Goal: Find contact information: Obtain details needed to contact an individual or organization

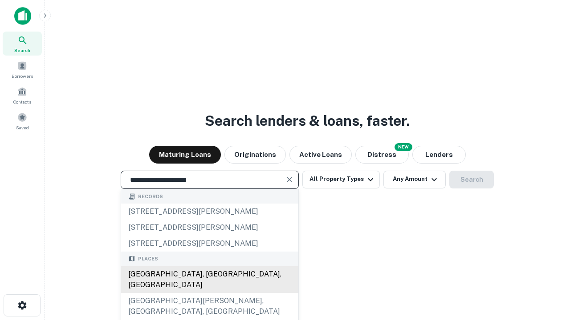
click at [209, 293] on div "Santa Monica, CA, USA" at bounding box center [209, 280] width 177 height 27
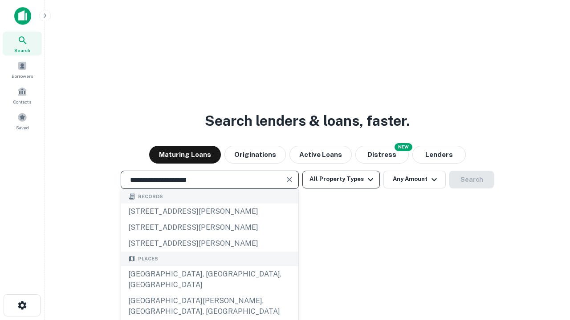
click at [341, 179] on button "All Property Types" at bounding box center [340, 180] width 77 height 18
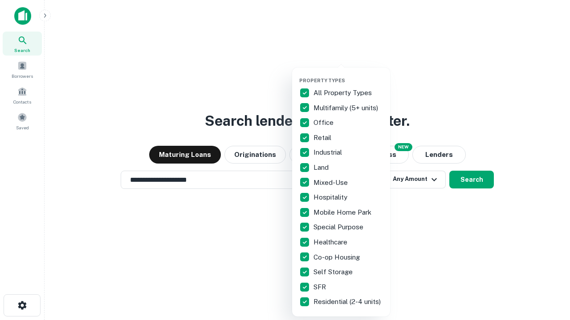
type input "**********"
click at [348, 75] on button "button" at bounding box center [348, 75] width 98 height 0
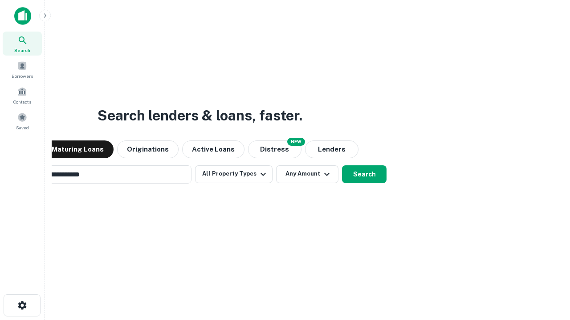
scroll to position [14, 0]
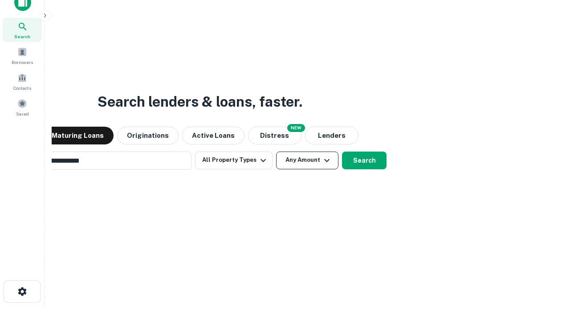
click at [276, 152] on button "Any Amount" at bounding box center [307, 161] width 62 height 18
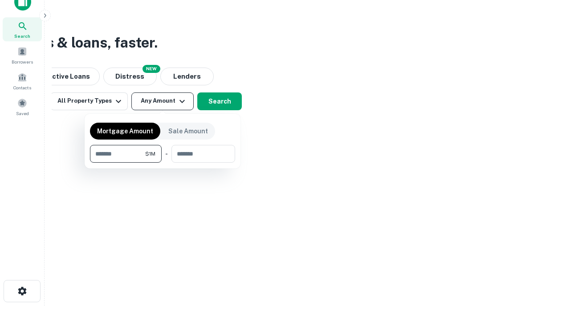
type input "*******"
click at [162, 163] on button "button" at bounding box center [162, 163] width 145 height 0
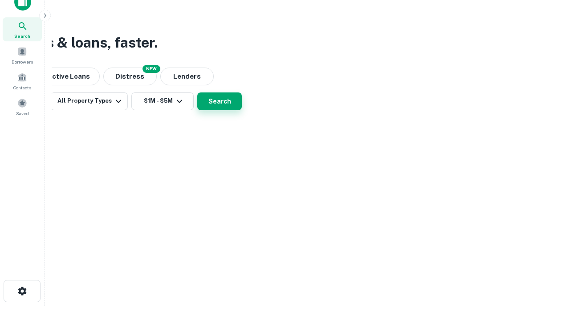
click at [242, 110] on button "Search" at bounding box center [219, 102] width 45 height 18
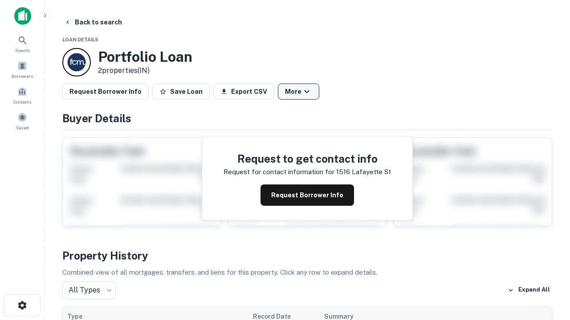
click at [298, 92] on button "More" at bounding box center [298, 92] width 41 height 16
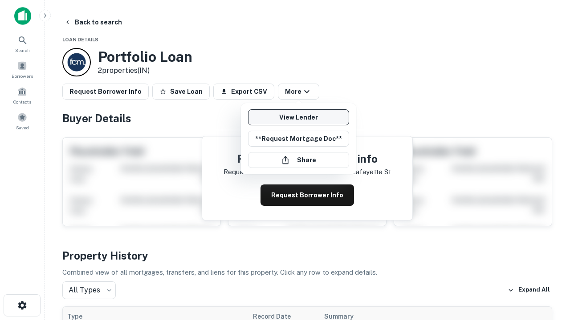
click at [298, 117] on link "View Lender" at bounding box center [298, 117] width 101 height 16
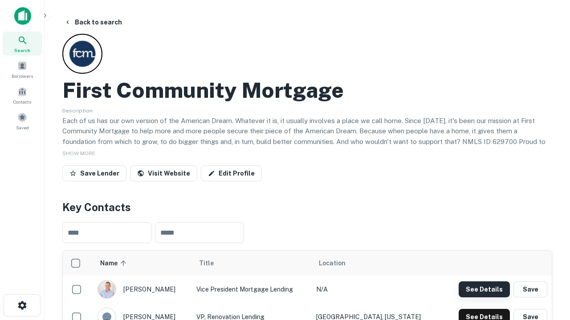
click at [484, 289] on button "See Details" at bounding box center [483, 290] width 51 height 16
click at [22, 306] on icon "button" at bounding box center [22, 305] width 11 height 11
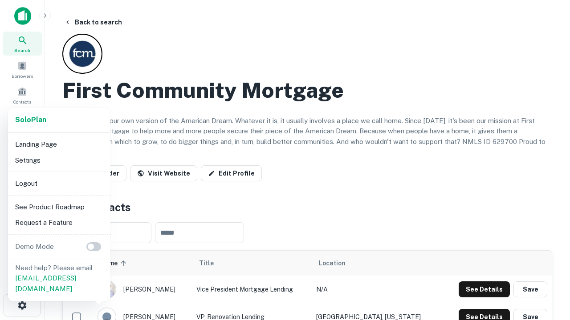
click at [59, 183] on li "Logout" at bounding box center [59, 184] width 95 height 16
